Goal: Task Accomplishment & Management: Use online tool/utility

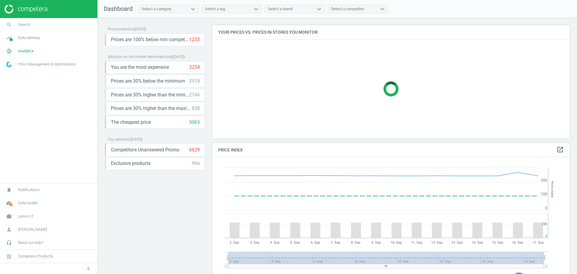
scroll to position [150, 363]
click at [40, 26] on link "search Search" at bounding box center [48, 24] width 97 height 13
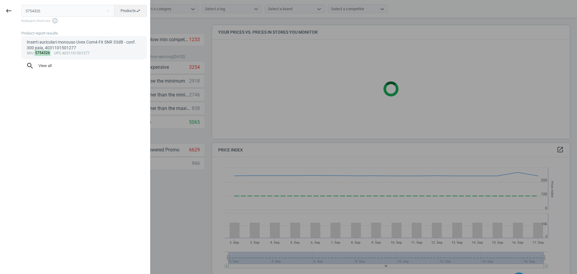
type input "5754326"
click at [65, 43] on div "Inserti auricolari monouso Uvex Com4-Fit SNR 33dB - conf. 300 paia, 40311015012…" at bounding box center [84, 45] width 115 height 12
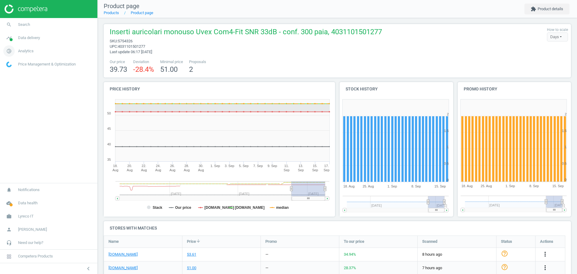
click at [29, 54] on link "pie_chart_outlined Analytics" at bounding box center [48, 50] width 97 height 13
click at [20, 73] on span "Products" at bounding box center [14, 73] width 14 height 5
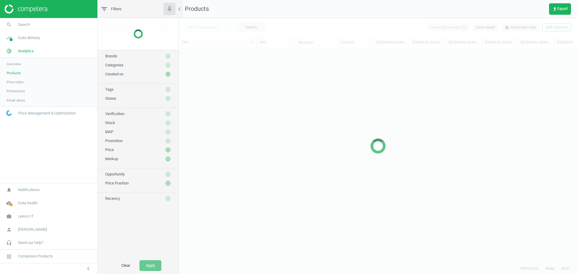
scroll to position [203, 392]
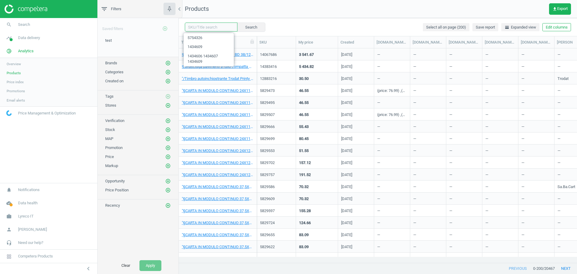
click at [201, 29] on input "text" at bounding box center [211, 27] width 53 height 9
paste input "5754326"
type input "5754326"
click at [246, 27] on button "Search" at bounding box center [251, 27] width 28 height 9
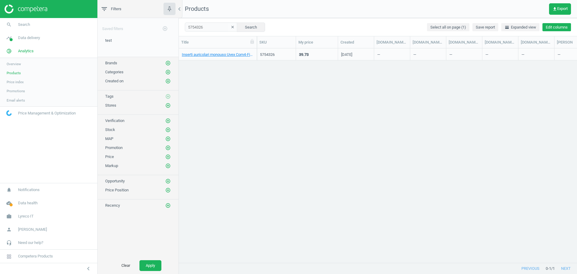
click at [558, 26] on button "Edit columns" at bounding box center [556, 27] width 29 height 8
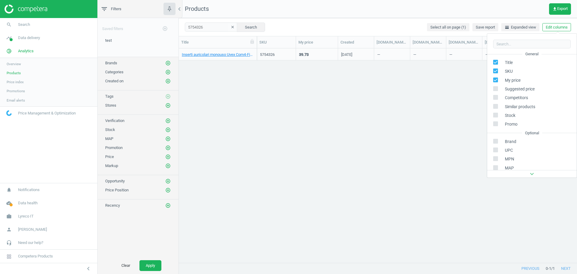
click at [442, 119] on div "Inserti auricolari monouso Uvex Com4-Fit SNR 33dB - conf. 300 paia, 40311015012…" at bounding box center [378, 152] width 398 height 208
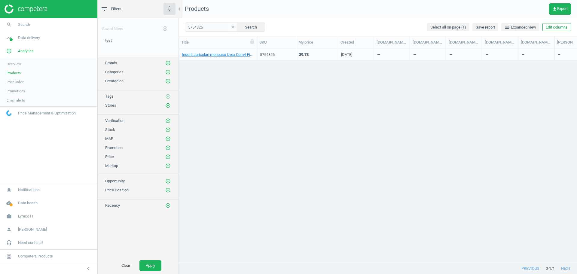
click at [553, 2] on nav "Products get_app Export" at bounding box center [378, 9] width 398 height 18
click at [555, 5] on button "get_app Export" at bounding box center [560, 8] width 22 height 11
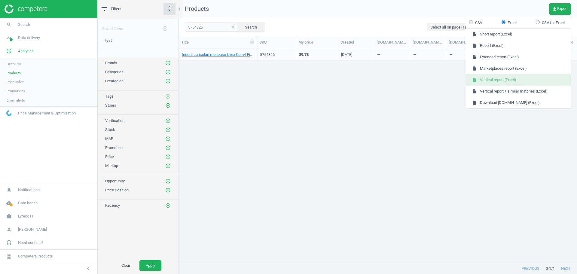
click at [517, 80] on button "insert_drive_file Vertical report (Excel)" at bounding box center [518, 79] width 105 height 11
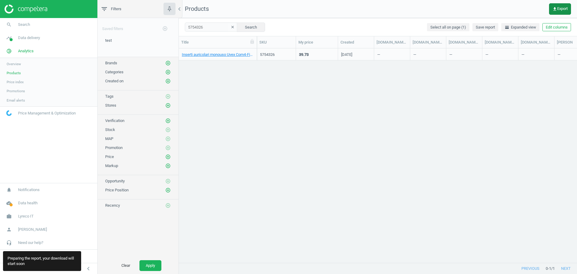
click at [560, 11] on span "get_app Export" at bounding box center [559, 9] width 15 height 5
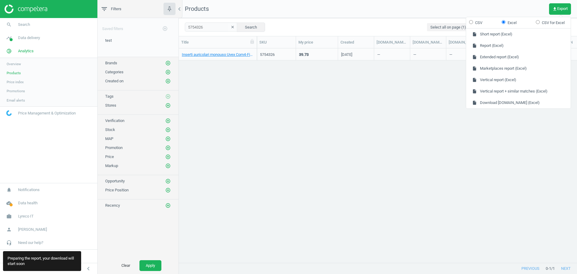
click at [451, 117] on div "Inserti auricolari monouso Uvex Com4-Fit SNR 33dB - conf. 300 paia, 40311015012…" at bounding box center [378, 152] width 398 height 208
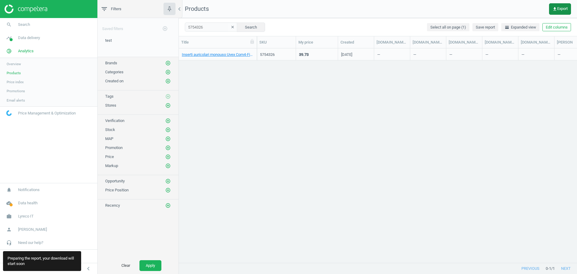
click at [553, 10] on icon "get_app" at bounding box center [554, 9] width 5 height 5
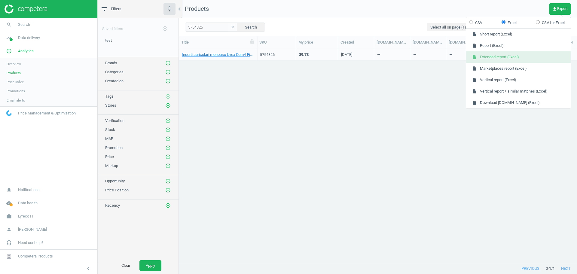
click at [510, 58] on button "insert_drive_file Extended report (Excel)" at bounding box center [518, 56] width 105 height 11
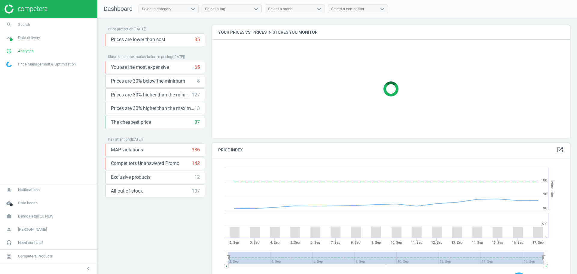
scroll to position [150, 363]
click at [55, 217] on link "work Demo Retail EU NEW" at bounding box center [48, 216] width 97 height 13
click at [26, 201] on link "Switch campaign" at bounding box center [48, 198] width 97 height 9
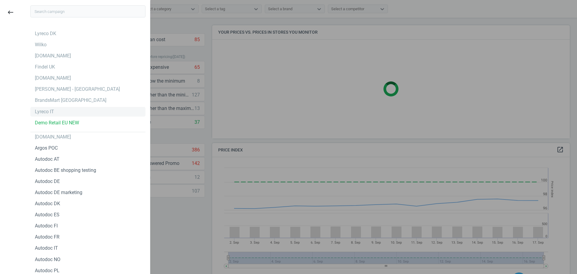
click at [55, 109] on div "Lyreco IT" at bounding box center [87, 112] width 115 height 10
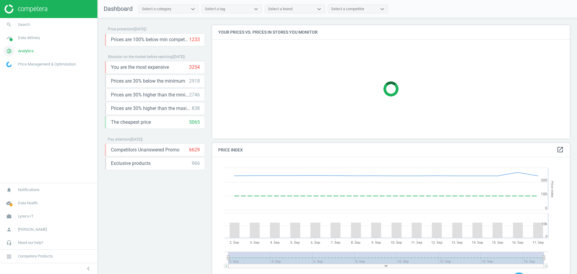
scroll to position [150, 363]
click at [29, 41] on link "timeline Data delivery" at bounding box center [48, 37] width 97 height 13
click at [9, 87] on span "Stores" at bounding box center [12, 87] width 10 height 5
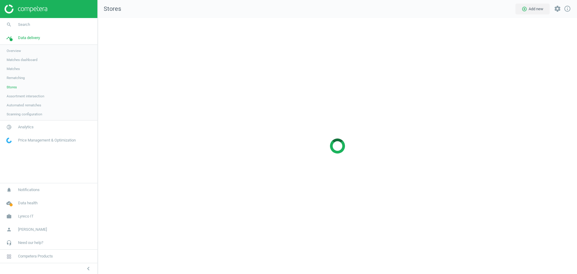
scroll to position [268, 491]
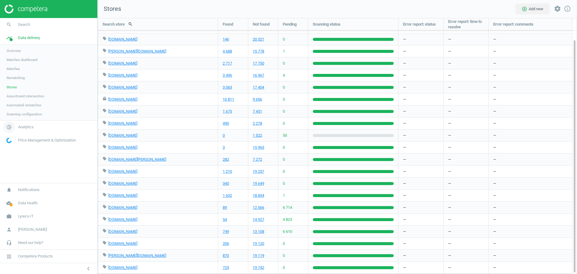
click at [20, 125] on span "Analytics" at bounding box center [26, 126] width 16 height 5
click at [16, 75] on span "Products" at bounding box center [14, 73] width 14 height 5
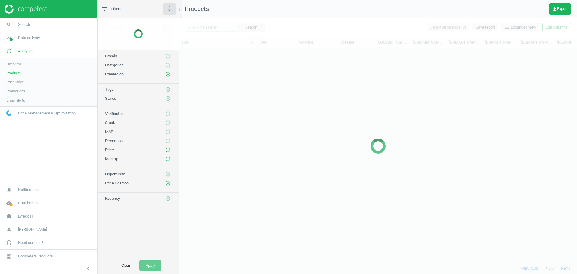
scroll to position [203, 392]
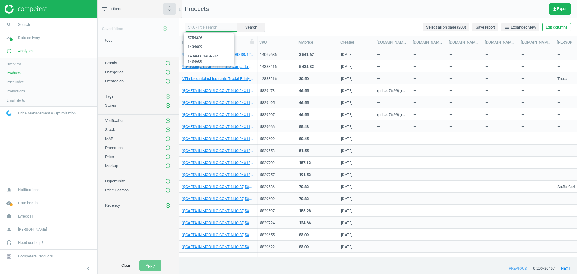
click at [199, 28] on input "text" at bounding box center [211, 27] width 53 height 9
paste input "5754326, 5729001, 486166"
click at [248, 26] on button "Search" at bounding box center [251, 27] width 28 height 9
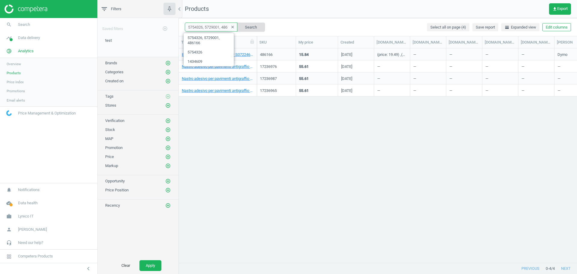
scroll to position [0, 2]
drag, startPoint x: 206, startPoint y: 28, endPoint x: 247, endPoint y: 28, distance: 41.2
click at [247, 28] on div "5754326, 5729001, 486166 clear Search" at bounding box center [225, 27] width 80 height 9
click at [218, 26] on input "5754326, 5729001, 486166" at bounding box center [211, 27] width 53 height 9
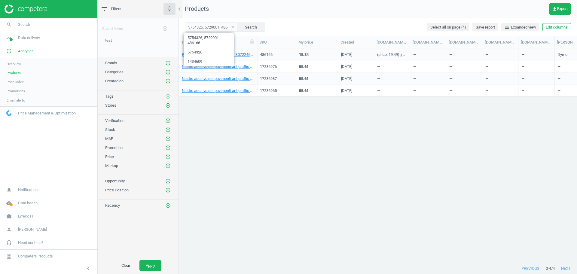
click at [281, 185] on div "Etichette per Dymo LabelWriter S0722460 in carta bianca 50 mm in rotolo-conf.22…" at bounding box center [378, 152] width 398 height 208
click at [210, 26] on input "5754326, 5729001, 486166" at bounding box center [211, 27] width 53 height 9
drag, startPoint x: 202, startPoint y: 29, endPoint x: 264, endPoint y: 28, distance: 62.2
click at [264, 28] on div "5754326, 5729001, 486166 clear Search Select all on page (4) Save report horizo…" at bounding box center [378, 27] width 398 height 18
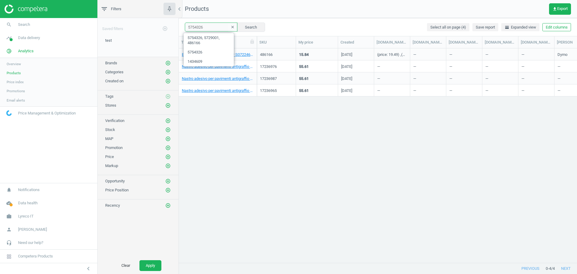
scroll to position [0, 0]
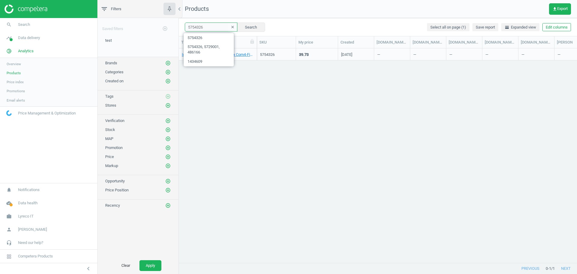
paste input "5729001, 486166"
click at [217, 29] on input "5754326 5729001, 486166" at bounding box center [211, 27] width 53 height 9
type input "5754326 5729001 486166"
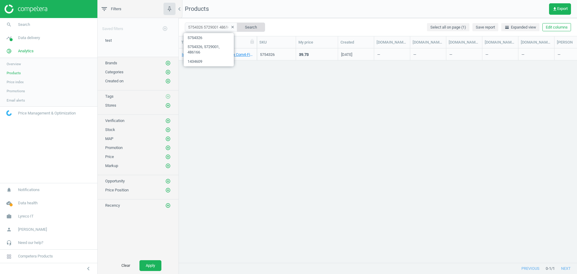
click at [246, 27] on button "Search" at bounding box center [251, 27] width 28 height 9
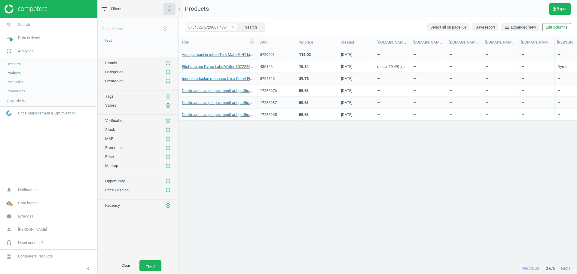
click at [545, 23] on div "5754326 5729001 486166 clear Search Select all on page (6) Save report horizont…" at bounding box center [378, 27] width 398 height 18
click at [548, 24] on button "Edit columns" at bounding box center [556, 27] width 29 height 8
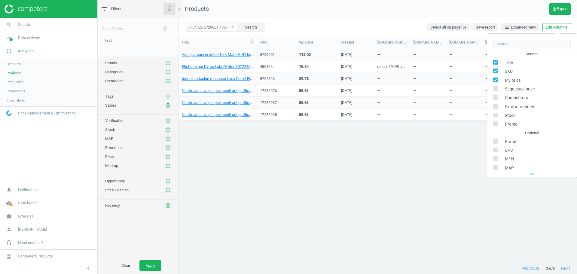
scroll to position [95, 0]
click at [496, 100] on input "checkbox" at bounding box center [496, 99] width 4 height 4
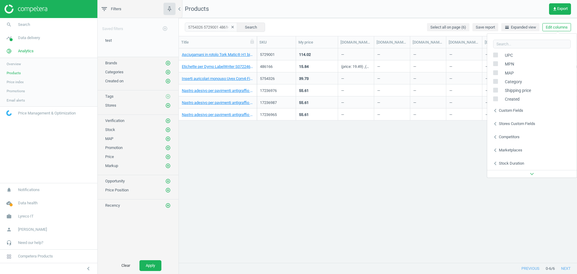
click at [496, 100] on input "checkbox" at bounding box center [496, 99] width 4 height 4
checkbox input "true"
click at [499, 111] on div "Custom fields" at bounding box center [511, 110] width 24 height 5
click at [509, 123] on div "Stores custom fields" at bounding box center [517, 123] width 36 height 5
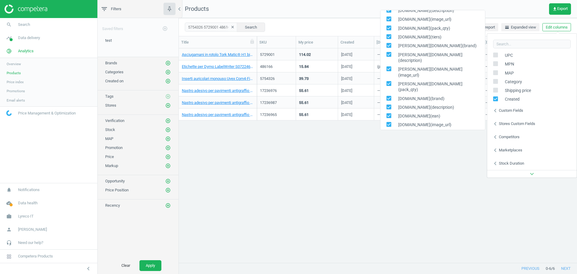
scroll to position [52, 0]
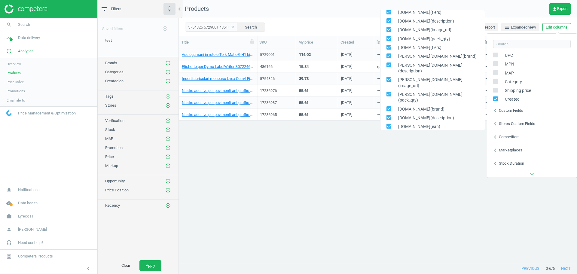
click at [389, 65] on input "checkbox" at bounding box center [389, 65] width 4 height 4
checkbox input "false"
click at [389, 78] on input "checkbox" at bounding box center [389, 80] width 4 height 4
checkbox input "false"
click at [388, 92] on input "checkbox" at bounding box center [389, 94] width 4 height 4
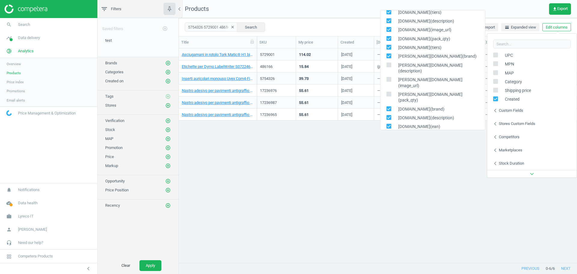
click at [388, 92] on input "checkbox" at bounding box center [389, 94] width 4 height 4
checkbox input "true"
click at [388, 107] on input "checkbox" at bounding box center [389, 109] width 4 height 4
checkbox input "false"
click at [390, 115] on input "checkbox" at bounding box center [389, 117] width 4 height 4
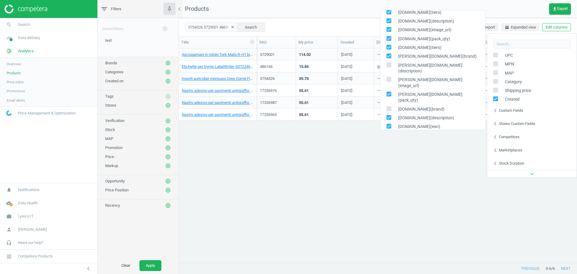
checkbox input "false"
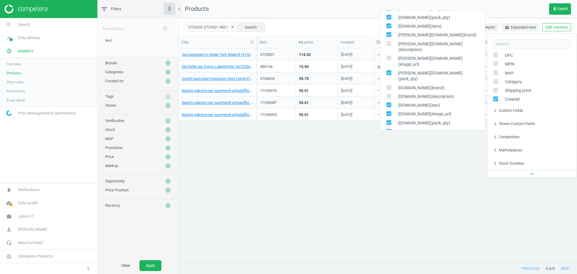
scroll to position [74, 0]
click at [390, 103] on input "checkbox" at bounding box center [389, 105] width 4 height 4
checkbox input "false"
click at [390, 111] on input "checkbox" at bounding box center [389, 113] width 4 height 4
checkbox input "false"
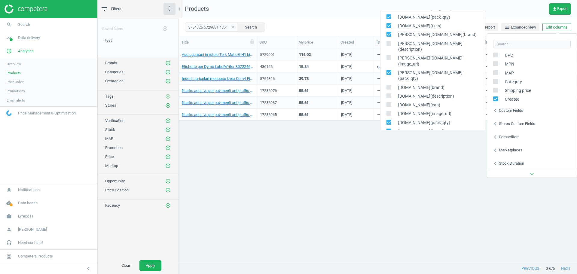
click at [388, 129] on input "checkbox" at bounding box center [389, 131] width 4 height 4
checkbox input "false"
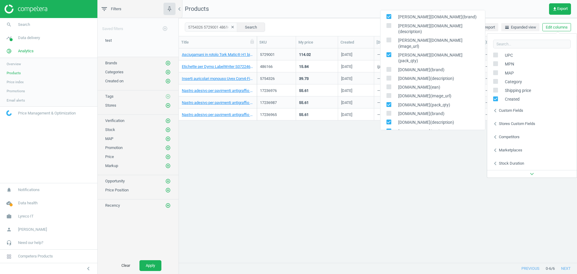
scroll to position [94, 0]
click at [391, 117] on icon at bounding box center [388, 119] width 5 height 5
click at [391, 117] on input "checkbox" at bounding box center [389, 119] width 4 height 4
checkbox input "false"
click at [391, 126] on icon at bounding box center [388, 128] width 5 height 5
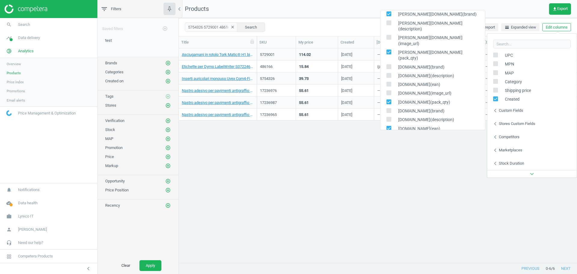
click at [391, 126] on input "checkbox" at bounding box center [389, 128] width 4 height 4
checkbox input "false"
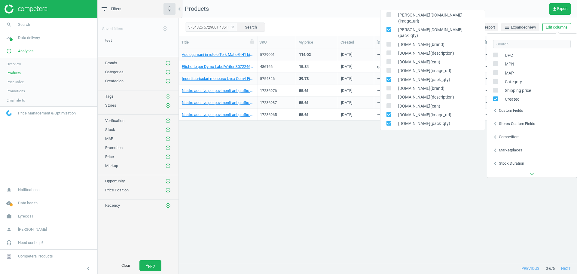
click at [391, 112] on icon at bounding box center [388, 114] width 5 height 5
click at [391, 113] on input "checkbox" at bounding box center [389, 115] width 4 height 4
checkbox input "false"
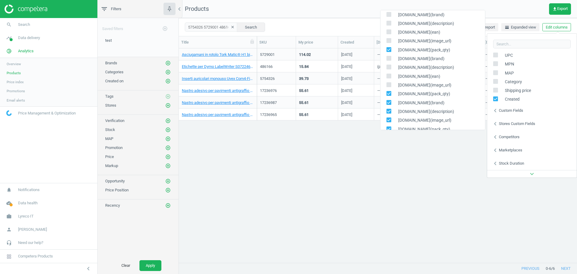
click at [388, 100] on input "checkbox" at bounding box center [389, 102] width 4 height 4
checkbox input "false"
click at [388, 109] on input "checkbox" at bounding box center [389, 111] width 4 height 4
checkbox input "false"
click at [388, 117] on icon at bounding box center [388, 119] width 5 height 5
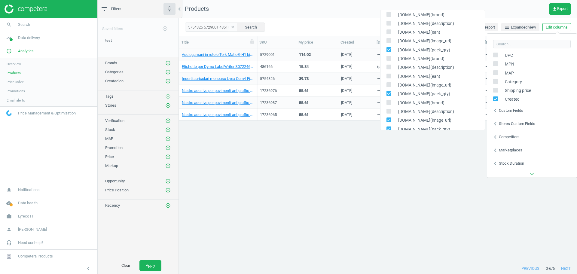
click at [388, 118] on input "checkbox" at bounding box center [389, 120] width 4 height 4
checkbox input "false"
click at [389, 103] on input "checkbox" at bounding box center [389, 105] width 4 height 4
checkbox input "false"
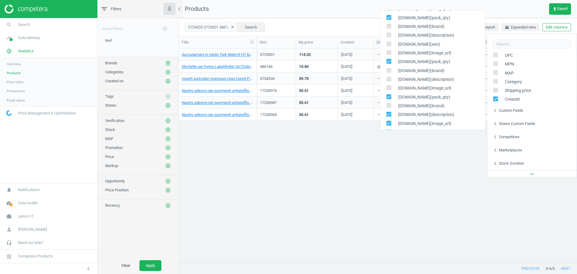
click at [389, 112] on input "checkbox" at bounding box center [389, 114] width 4 height 4
checkbox input "false"
click at [389, 109] on input "checkbox" at bounding box center [389, 111] width 4 height 4
checkbox input "false"
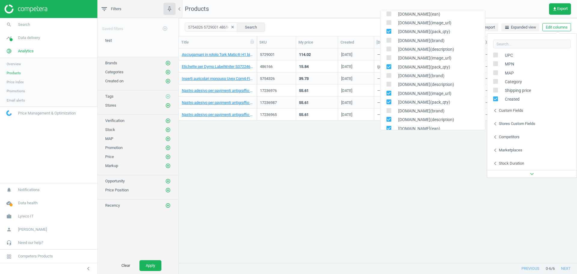
click at [389, 117] on input "checkbox" at bounding box center [389, 119] width 4 height 4
checkbox input "false"
click at [389, 126] on input "checkbox" at bounding box center [389, 128] width 4 height 4
checkbox input "false"
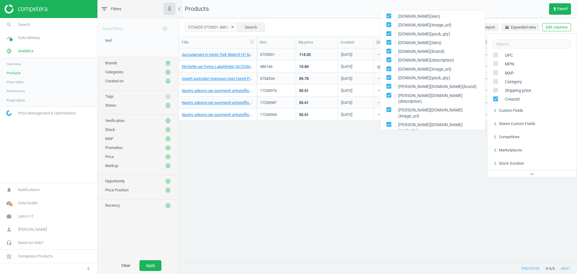
click at [390, 155] on input "checkbox" at bounding box center [389, 157] width 4 height 4
checkbox input "false"
click at [390, 146] on input "checkbox" at bounding box center [389, 148] width 4 height 4
checkbox input "false"
click at [389, 137] on input "checkbox" at bounding box center [389, 139] width 4 height 4
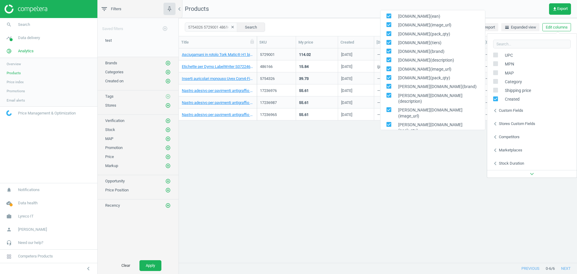
checkbox input "false"
click at [389, 108] on input "checkbox" at bounding box center [389, 110] width 4 height 4
checkbox input "false"
click at [390, 93] on input "checkbox" at bounding box center [389, 95] width 4 height 4
checkbox input "false"
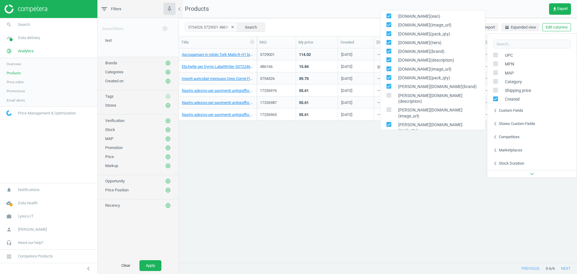
click at [390, 84] on input "checkbox" at bounding box center [389, 86] width 4 height 4
checkbox input "false"
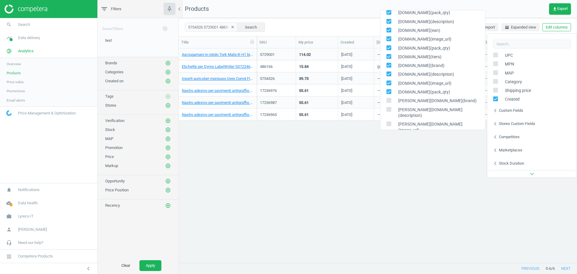
scroll to position [662, 0]
click at [388, 90] on input "checkbox" at bounding box center [389, 92] width 4 height 4
checkbox input "false"
click at [390, 81] on input "checkbox" at bounding box center [389, 83] width 4 height 4
checkbox input "false"
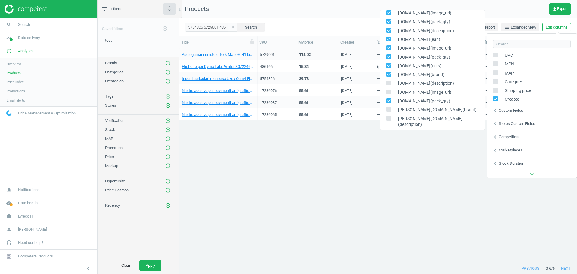
click at [390, 72] on input "checkbox" at bounding box center [389, 74] width 4 height 4
checkbox input "false"
click at [388, 74] on input "checkbox" at bounding box center [389, 76] width 4 height 4
checkbox input "false"
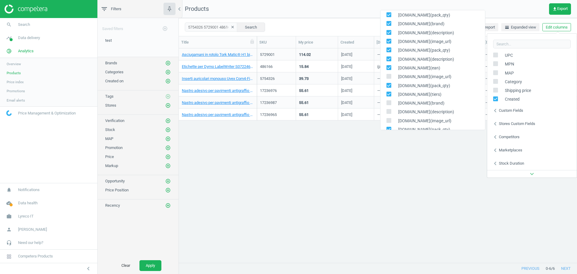
click at [388, 65] on input "checkbox" at bounding box center [389, 67] width 4 height 4
checkbox input "false"
click at [388, 57] on input "checkbox" at bounding box center [389, 59] width 4 height 4
checkbox input "false"
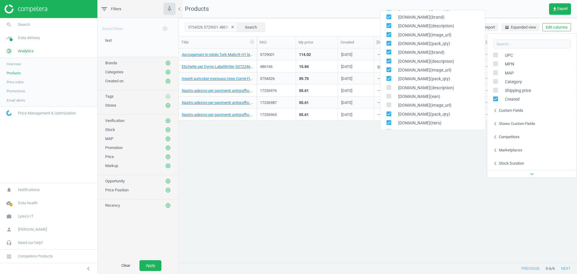
click at [388, 68] on input "checkbox" at bounding box center [389, 70] width 4 height 4
checkbox input "false"
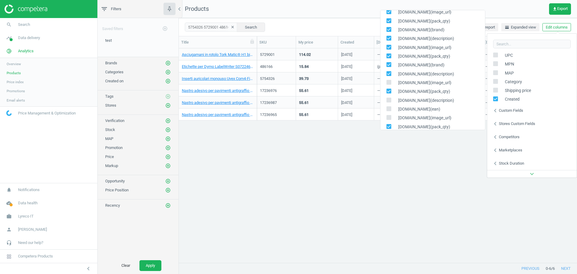
scroll to position [592, 0]
click at [388, 63] on input "checkbox" at bounding box center [389, 65] width 4 height 4
checkbox input "false"
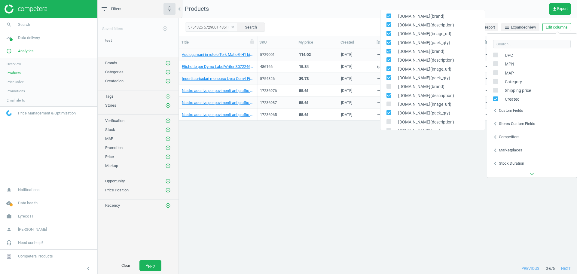
click at [388, 66] on icon at bounding box center [388, 68] width 5 height 5
click at [388, 67] on input "checkbox" at bounding box center [389, 69] width 4 height 4
checkbox input "false"
click at [388, 58] on input "checkbox" at bounding box center [389, 60] width 4 height 4
checkbox input "false"
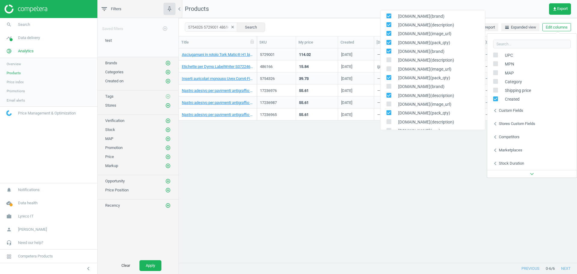
click at [389, 49] on input "checkbox" at bounding box center [389, 51] width 4 height 4
checkbox input "false"
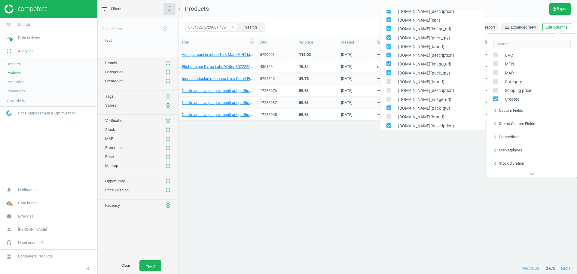
scroll to position [540, 0]
click at [387, 62] on icon at bounding box center [388, 64] width 5 height 5
click at [387, 62] on input "checkbox" at bounding box center [389, 64] width 4 height 4
checkbox input "false"
click at [389, 54] on input "checkbox" at bounding box center [389, 56] width 4 height 4
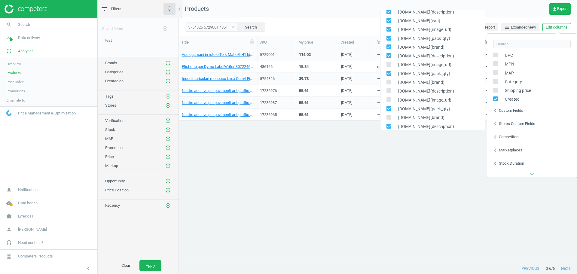
checkbox input "false"
click at [389, 79] on input "checkbox" at bounding box center [389, 81] width 4 height 4
checkbox input "false"
click at [389, 61] on input "checkbox" at bounding box center [389, 63] width 4 height 4
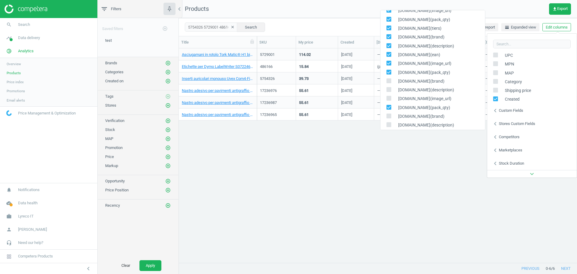
checkbox input "false"
click at [388, 52] on input "checkbox" at bounding box center [389, 54] width 4 height 4
checkbox input "false"
click at [389, 87] on div "it.rubix.com(description)" at bounding box center [432, 91] width 105 height 9
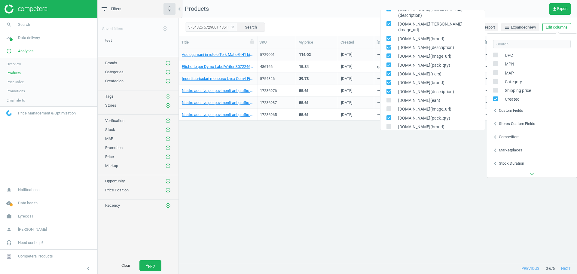
click at [389, 89] on input "checkbox" at bounding box center [389, 91] width 4 height 4
checkbox input "false"
click at [390, 81] on input "checkbox" at bounding box center [389, 83] width 4 height 4
checkbox input "false"
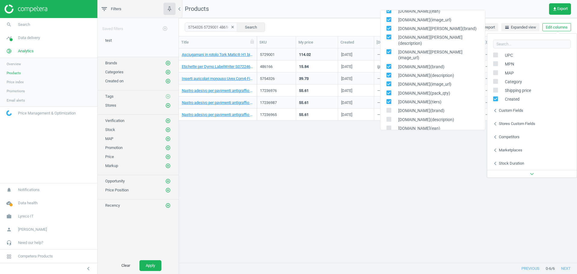
scroll to position [431, 0]
click at [388, 81] on div "it.rs-online.com(image_url)" at bounding box center [432, 85] width 105 height 9
click at [388, 83] on input "checkbox" at bounding box center [389, 85] width 4 height 4
checkbox input "false"
click at [388, 74] on input "checkbox" at bounding box center [389, 76] width 4 height 4
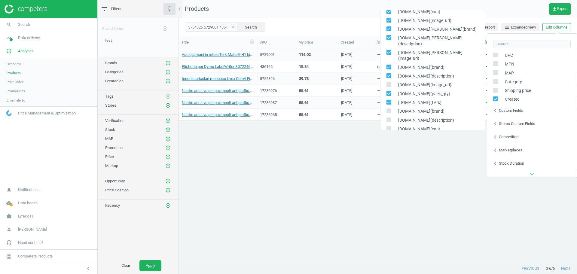
checkbox input "false"
click at [388, 65] on input "checkbox" at bounding box center [389, 67] width 4 height 4
checkbox input "false"
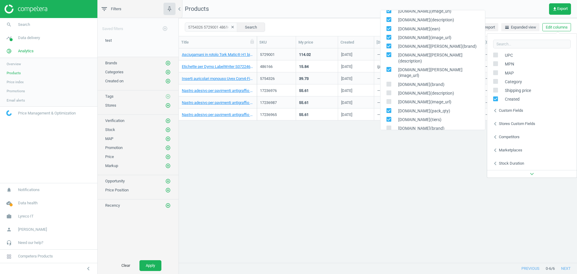
scroll to position [414, 0]
click at [388, 68] on input "checkbox" at bounding box center [389, 70] width 4 height 4
checkbox input "false"
click at [388, 53] on input "checkbox" at bounding box center [389, 55] width 4 height 4
checkbox input "false"
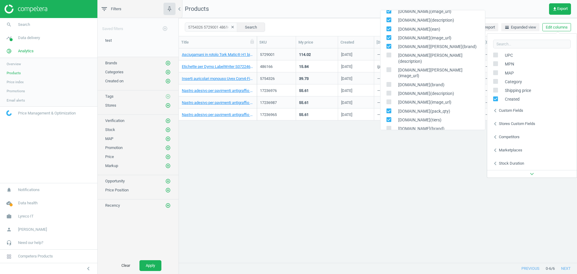
click at [388, 44] on input "checkbox" at bounding box center [389, 46] width 4 height 4
checkbox input "false"
click at [389, 35] on input "checkbox" at bounding box center [389, 37] width 4 height 4
checkbox input "false"
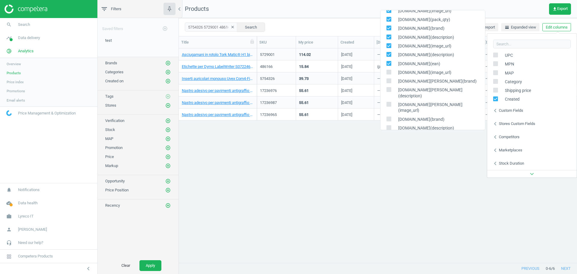
scroll to position [378, 0]
click at [389, 63] on input "checkbox" at bounding box center [389, 65] width 4 height 4
checkbox input "false"
click at [389, 53] on icon at bounding box center [388, 55] width 5 height 5
click at [389, 54] on input "checkbox" at bounding box center [389, 56] width 4 height 4
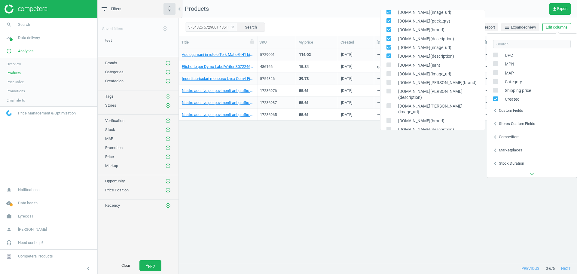
checkbox input "false"
click at [389, 45] on input "checkbox" at bounding box center [389, 47] width 4 height 4
checkbox input "false"
click at [388, 36] on input "checkbox" at bounding box center [389, 38] width 4 height 4
checkbox input "false"
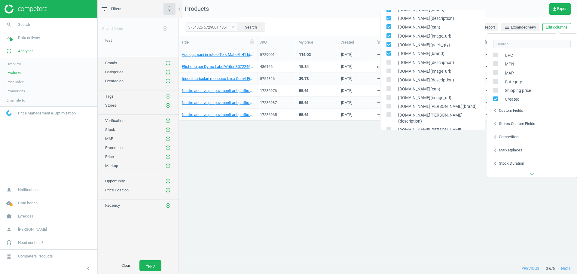
scroll to position [354, 0]
click at [388, 52] on input "checkbox" at bounding box center [389, 54] width 4 height 4
checkbox input "false"
click at [388, 58] on icon at bounding box center [388, 60] width 5 height 5
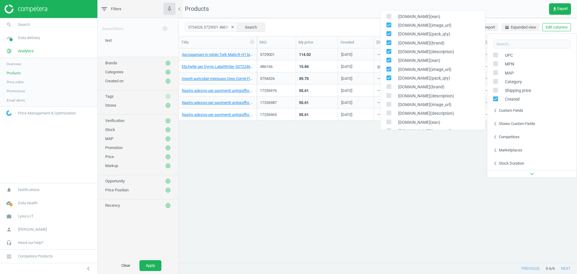
click at [388, 58] on input "checkbox" at bounding box center [389, 60] width 4 height 4
checkbox input "false"
click at [389, 50] on input "checkbox" at bounding box center [389, 52] width 4 height 4
checkbox input "false"
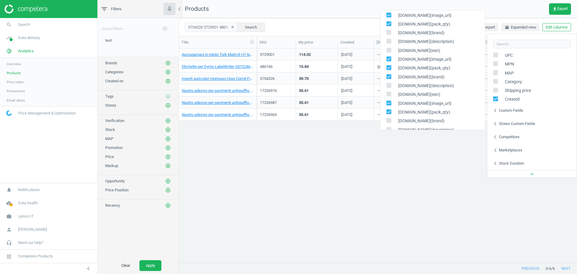
click at [388, 74] on input "checkbox" at bounding box center [389, 76] width 4 height 4
checkbox input "false"
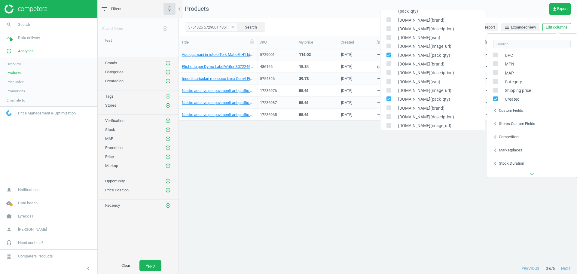
scroll to position [0, 0]
click at [350, 175] on div "Asciugamani in rotolo Tork Matic® H1 bianco 1143 strappi - conf. 6, Unknown 572…" at bounding box center [378, 152] width 398 height 208
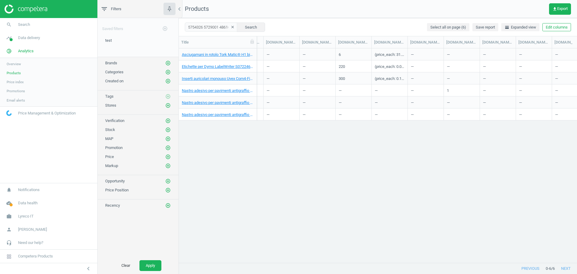
scroll to position [0, 606]
drag, startPoint x: 416, startPoint y: 45, endPoint x: 468, endPoint y: 40, distance: 51.9
click at [462, 40] on div at bounding box center [459, 42] width 6 height 12
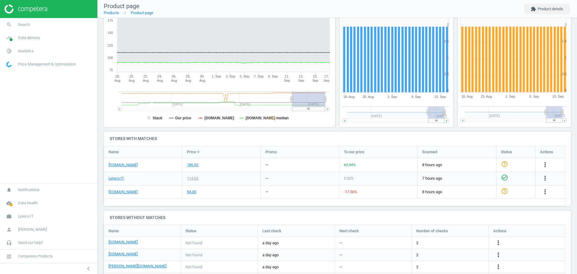
click at [549, 166] on div "more_vert" at bounding box center [546, 165] width 12 height 8
click at [548, 166] on icon "more_vert" at bounding box center [544, 164] width 7 height 7
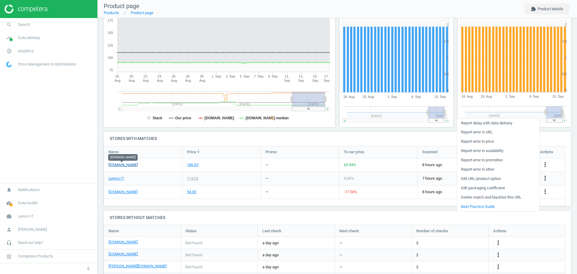
click at [126, 167] on link "[DOMAIN_NAME]" at bounding box center [122, 164] width 29 height 5
